Goal: Transaction & Acquisition: Book appointment/travel/reservation

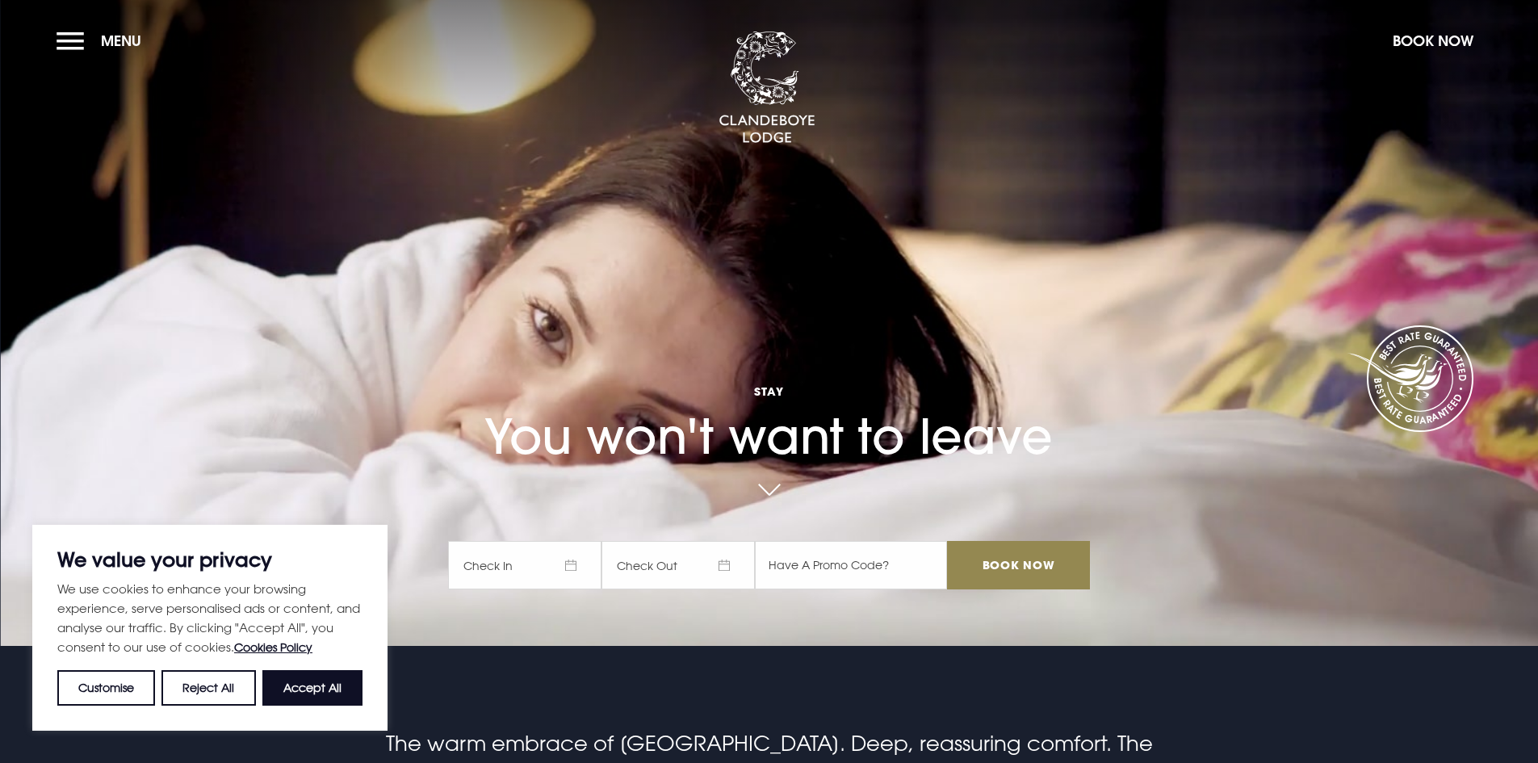
click at [578, 562] on span "Check In" at bounding box center [524, 565] width 153 height 48
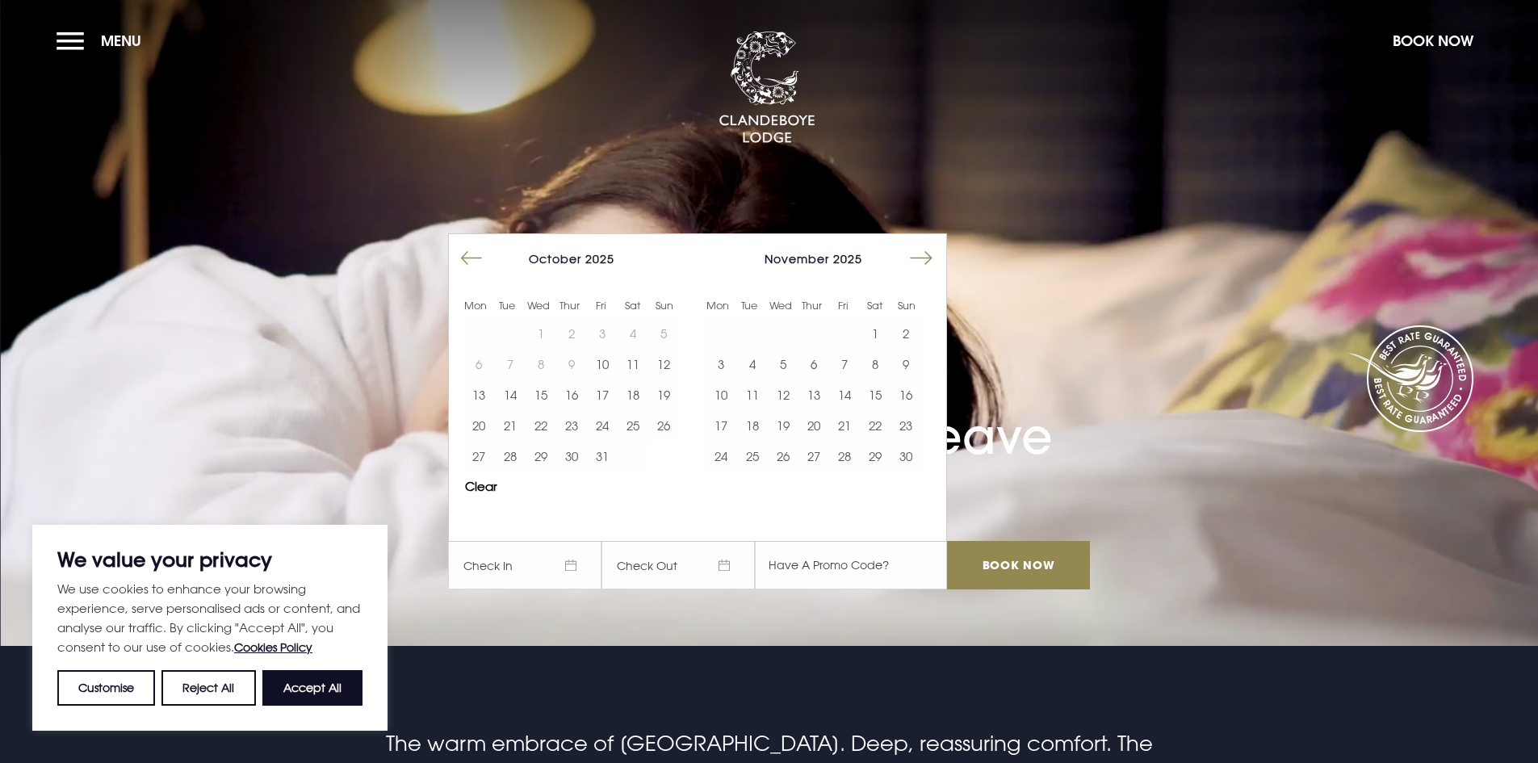
click at [932, 250] on button "Move forward to switch to the next month." at bounding box center [921, 258] width 31 height 31
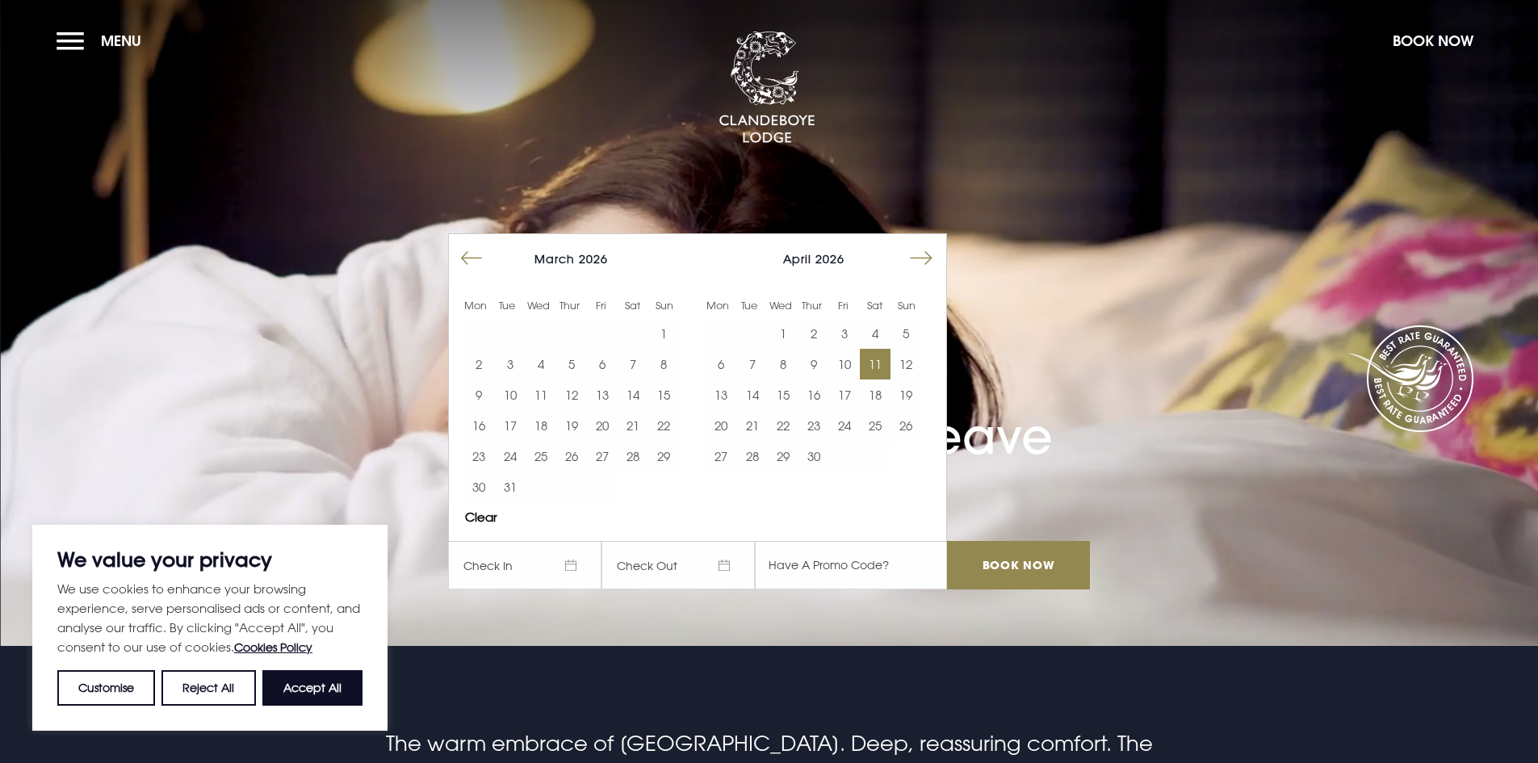
click at [887, 360] on button "11" at bounding box center [875, 364] width 31 height 31
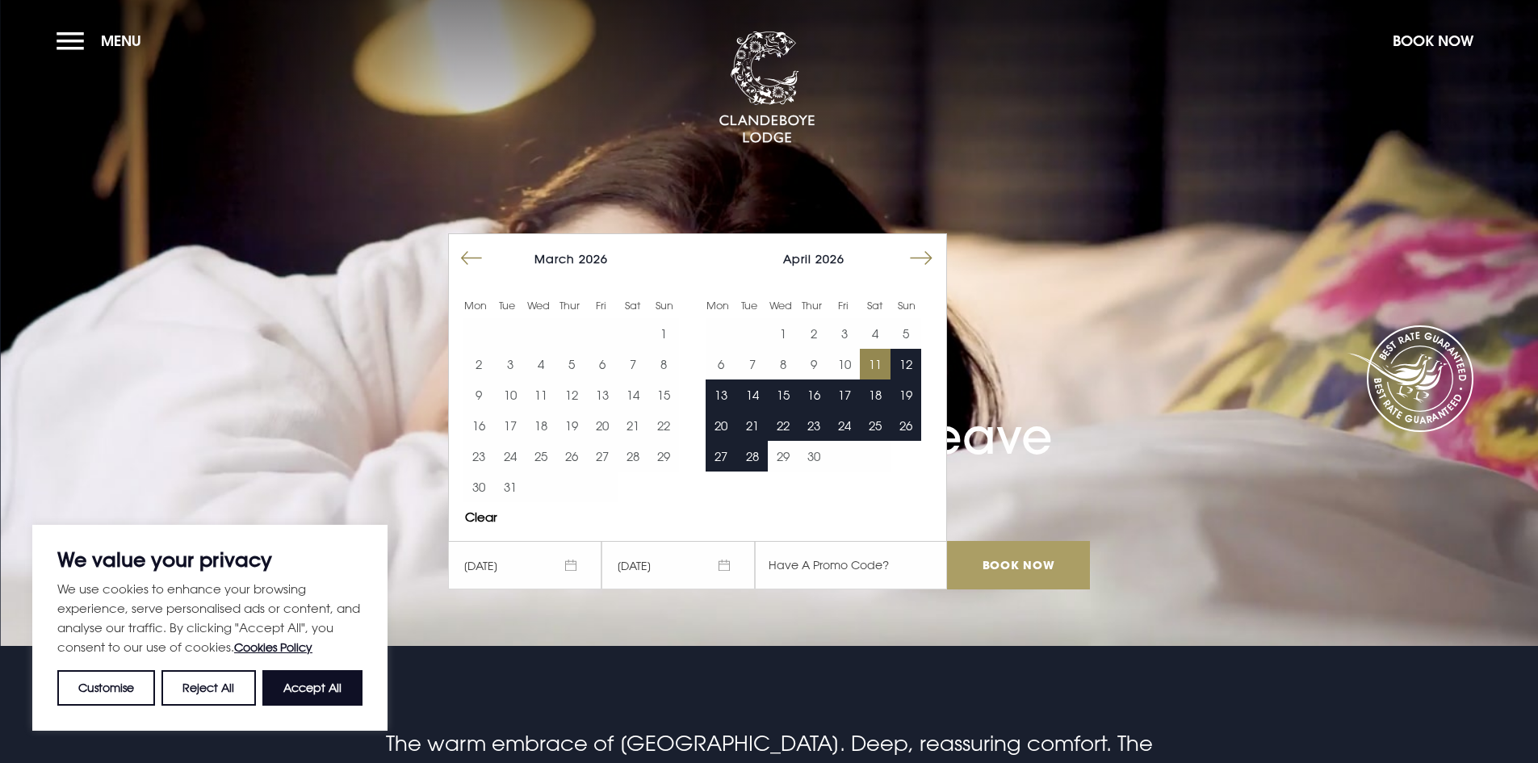
click at [1020, 566] on input "Book Now" at bounding box center [1018, 565] width 142 height 48
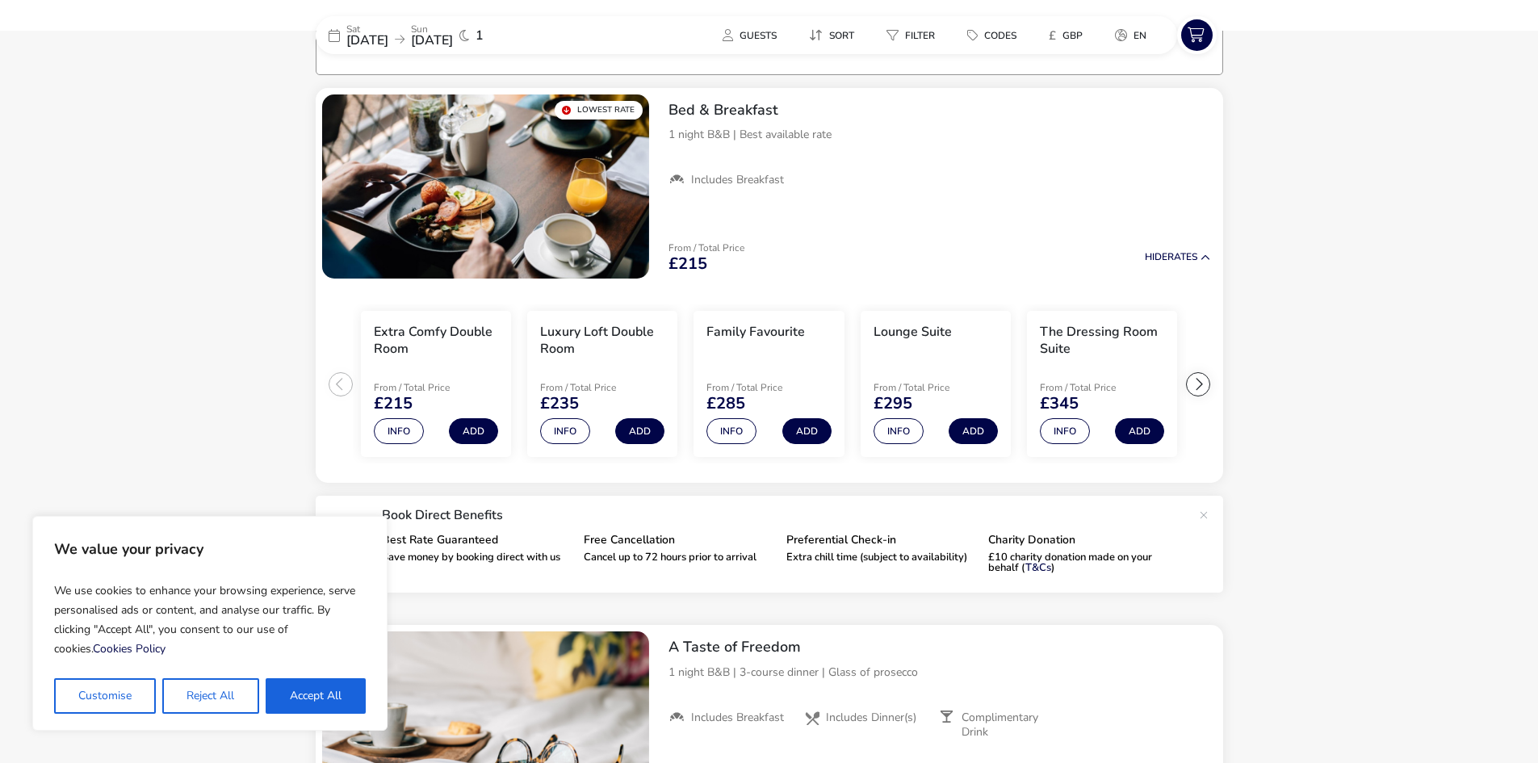
scroll to position [128, 0]
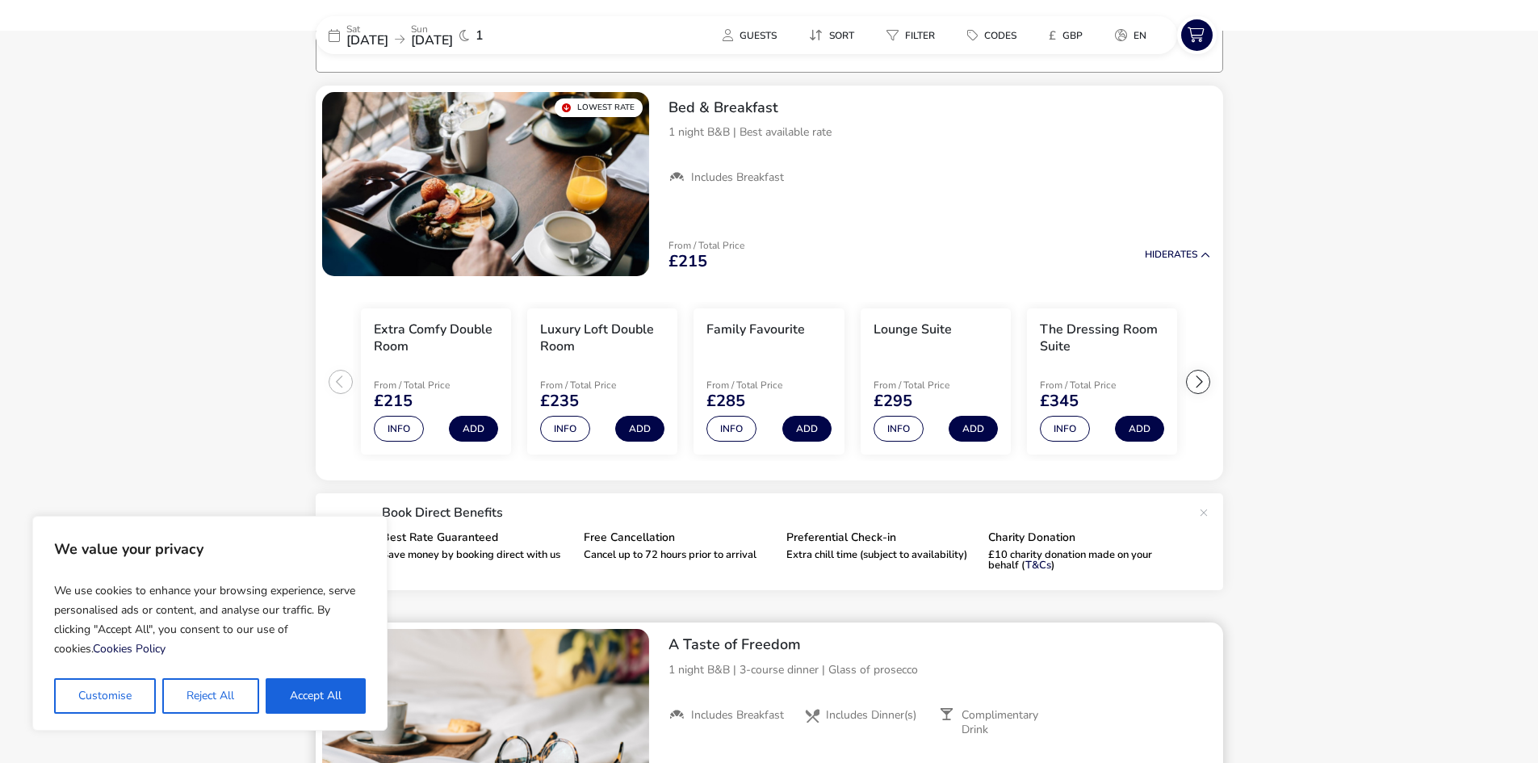
click at [337, 690] on button "Accept All" at bounding box center [316, 696] width 100 height 36
checkbox input "true"
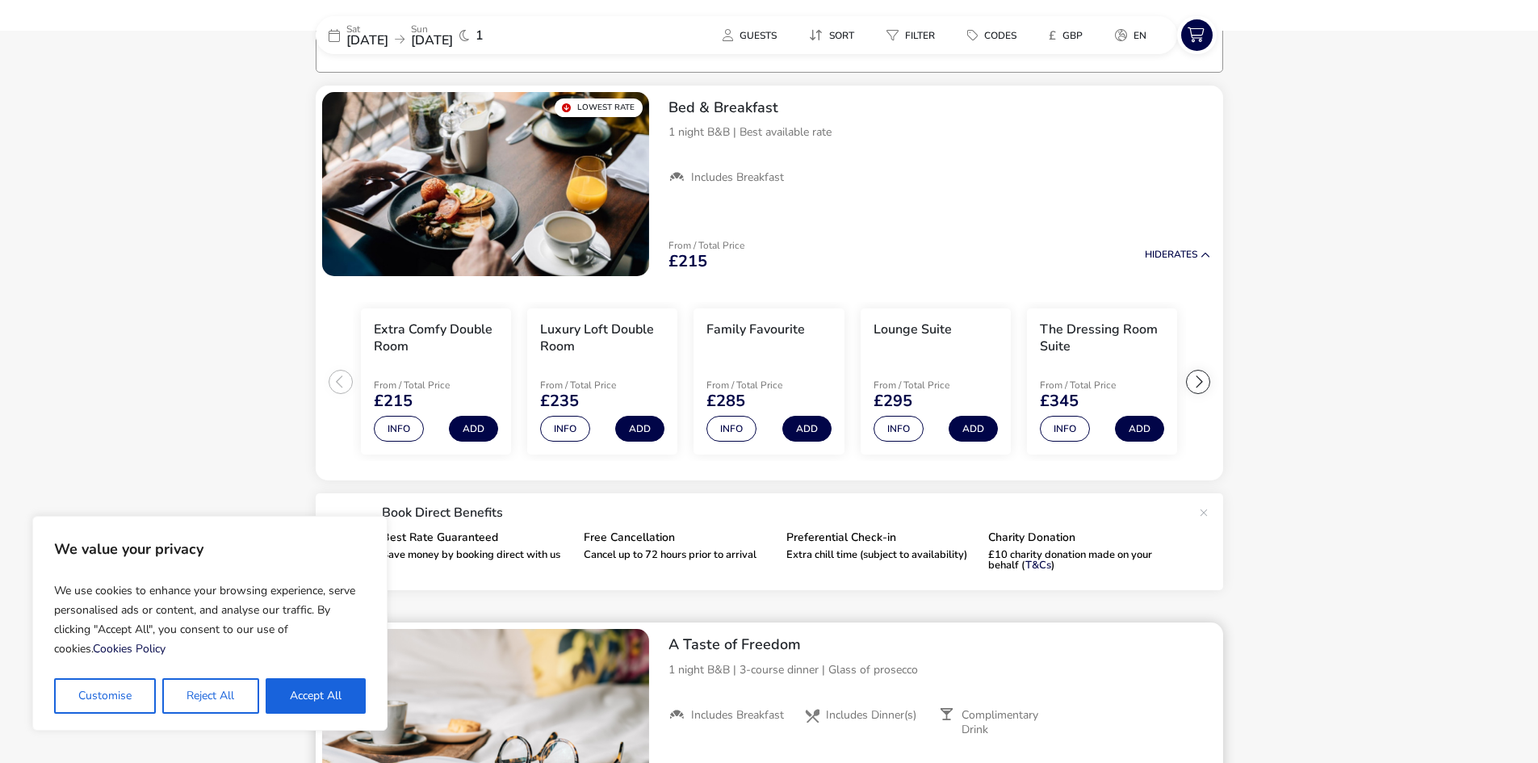
checkbox input "true"
